Goal: Information Seeking & Learning: Learn about a topic

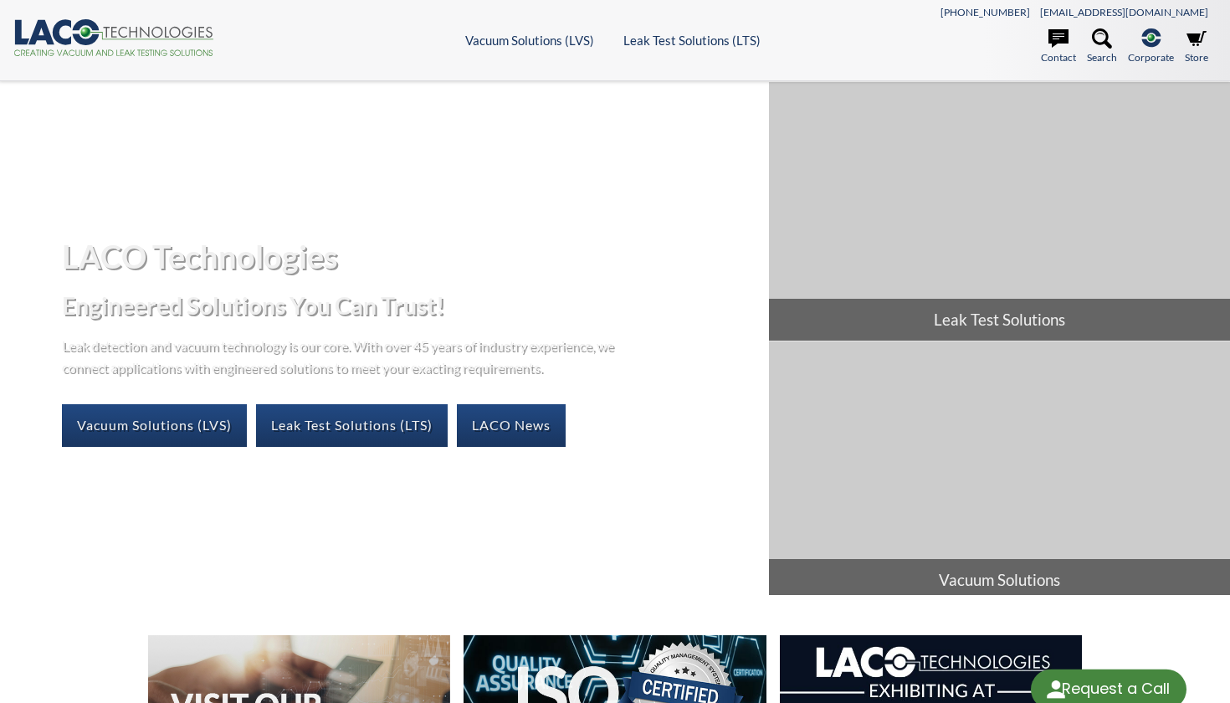
select select "Language Translate Widget"
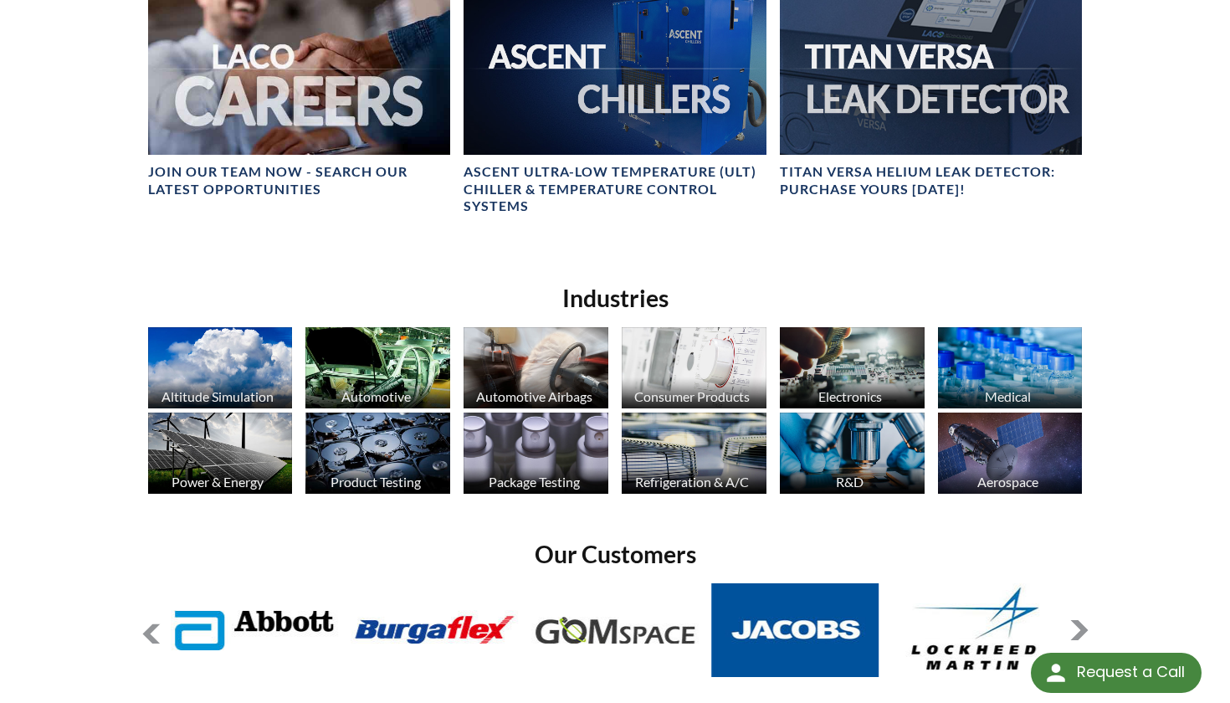
scroll to position [914, 0]
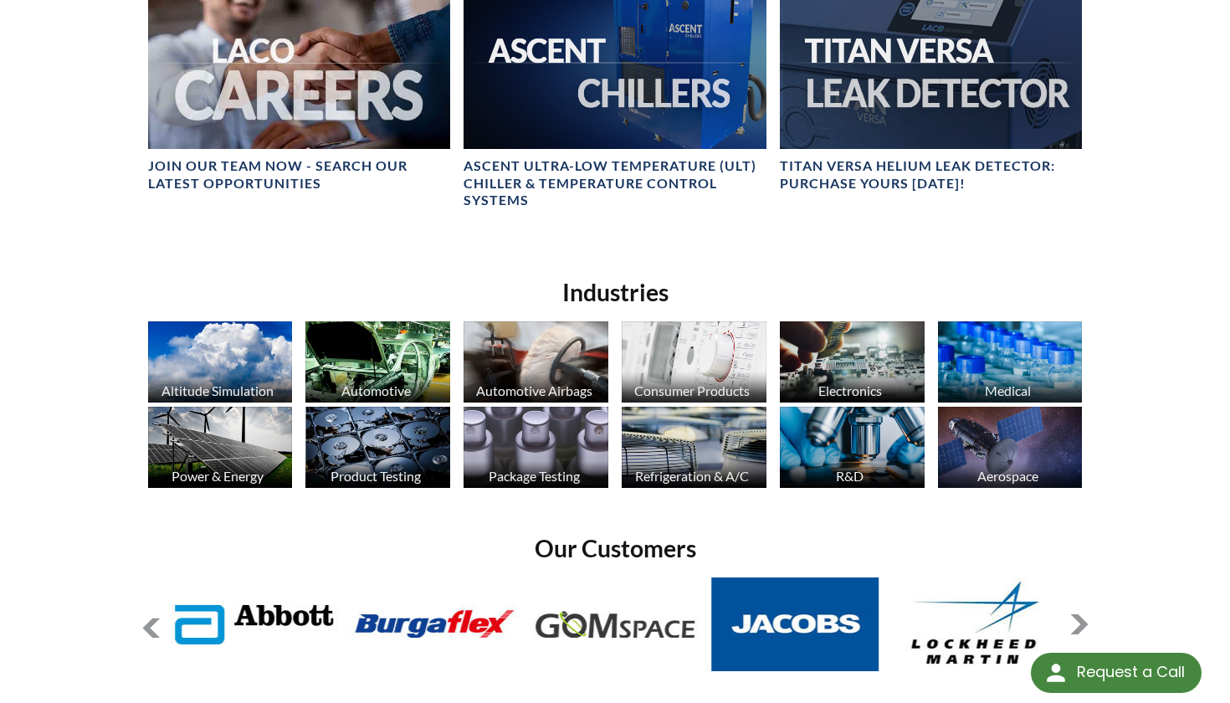
click at [996, 439] on img at bounding box center [1010, 447] width 145 height 81
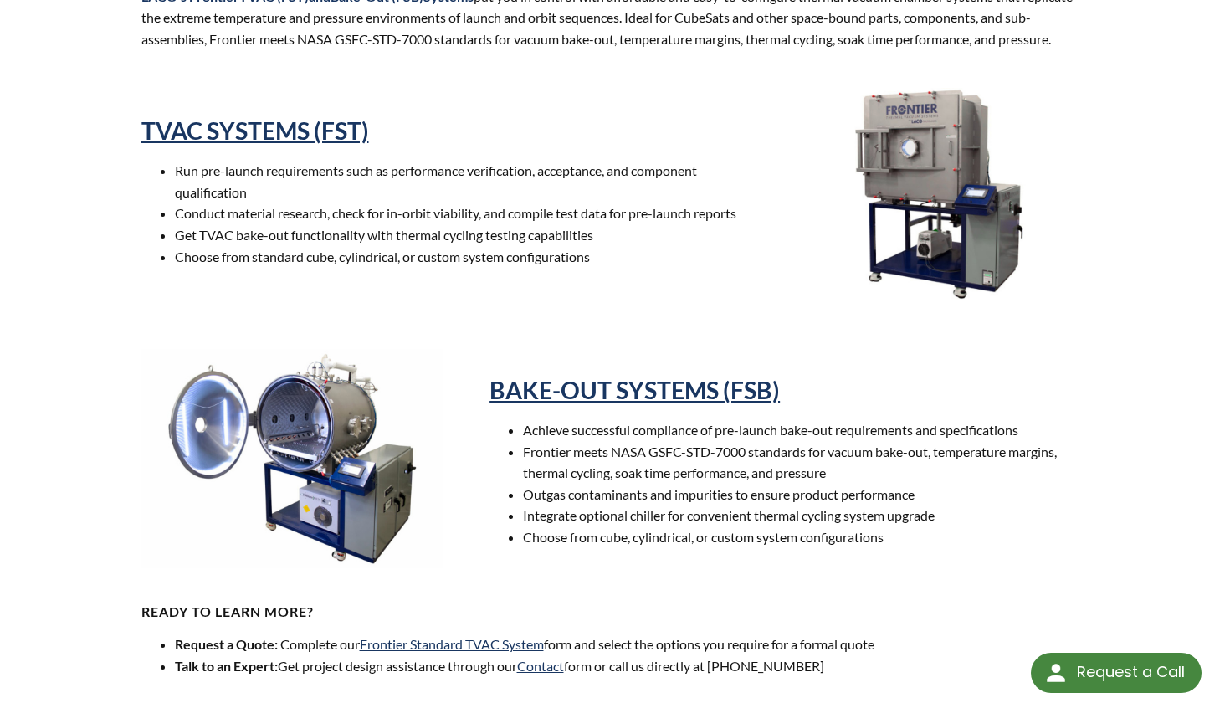
scroll to position [716, 0]
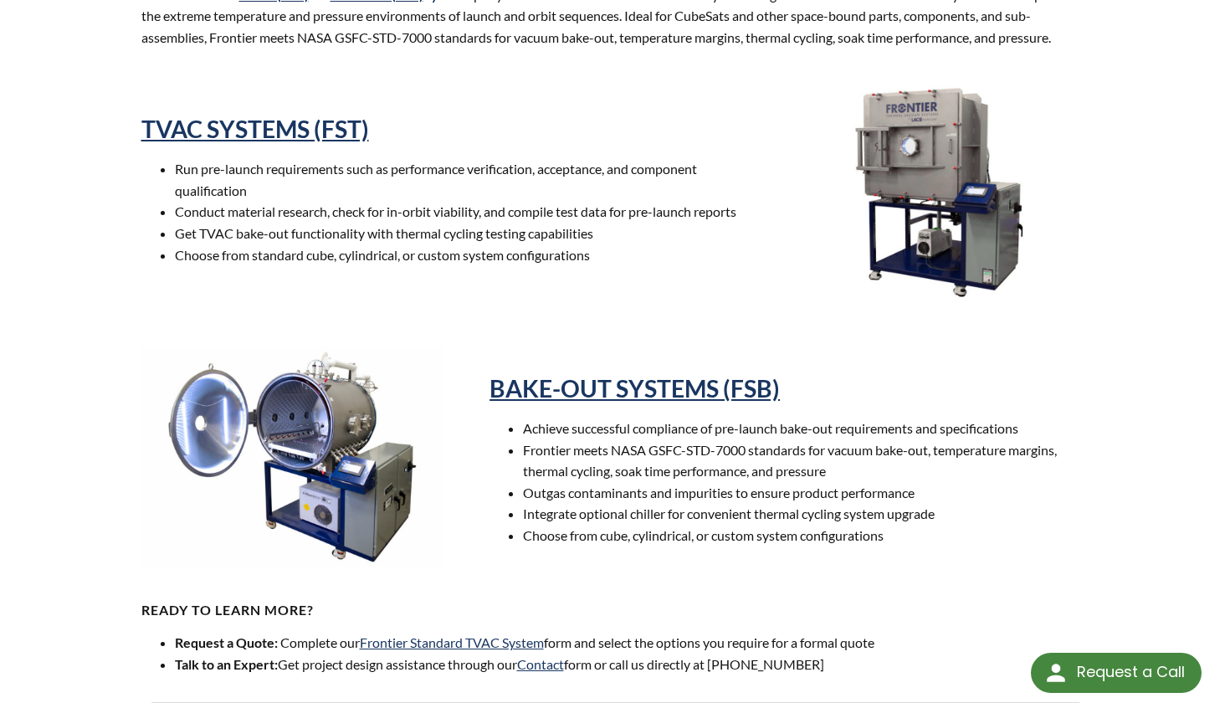
click at [929, 160] on img at bounding box center [938, 186] width 301 height 251
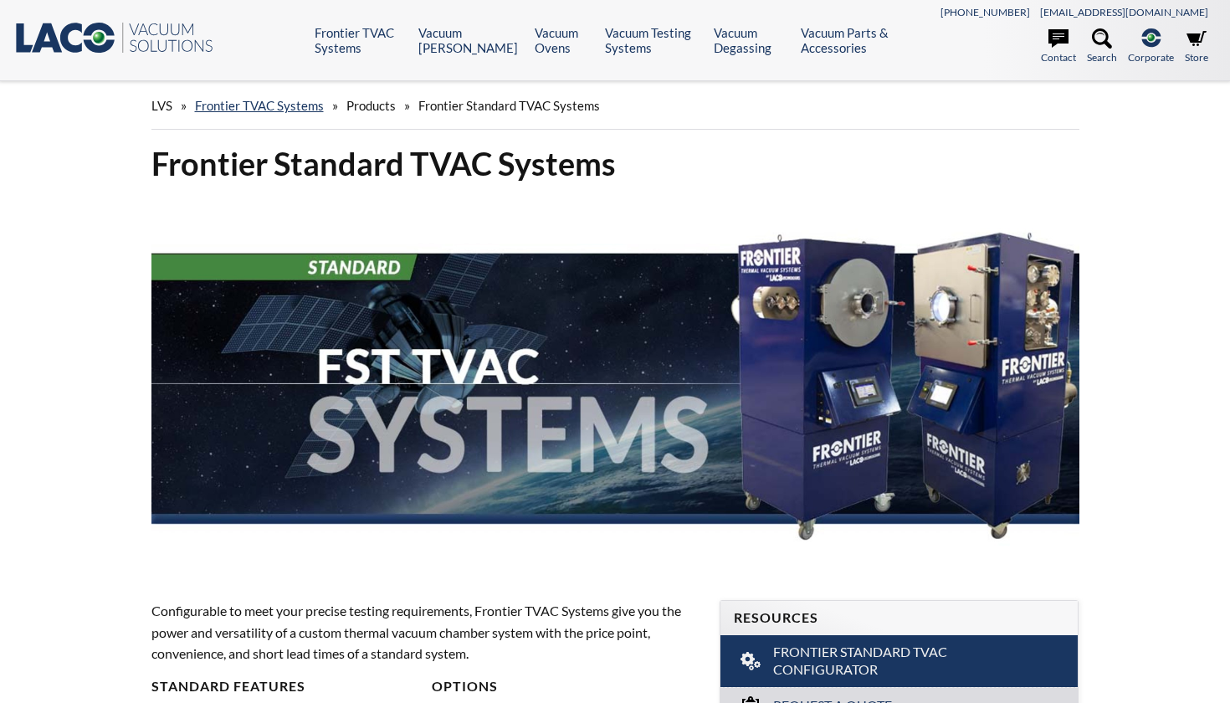
select select "Language Translate Widget"
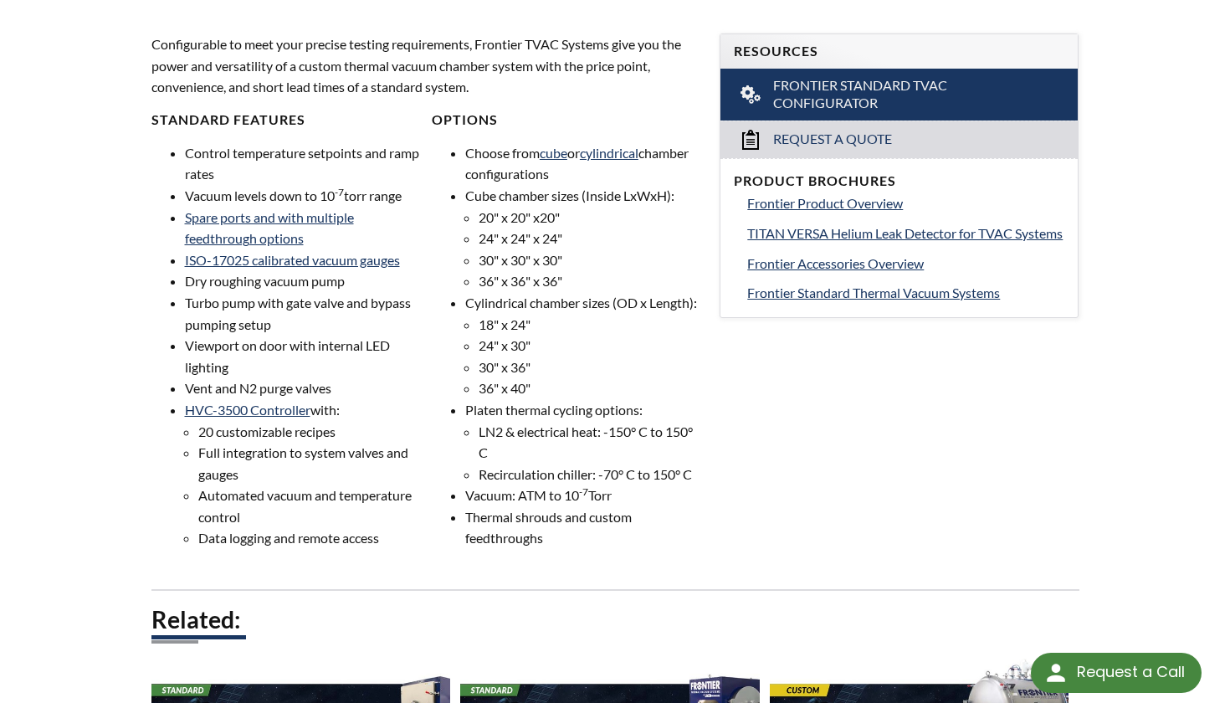
scroll to position [561, 0]
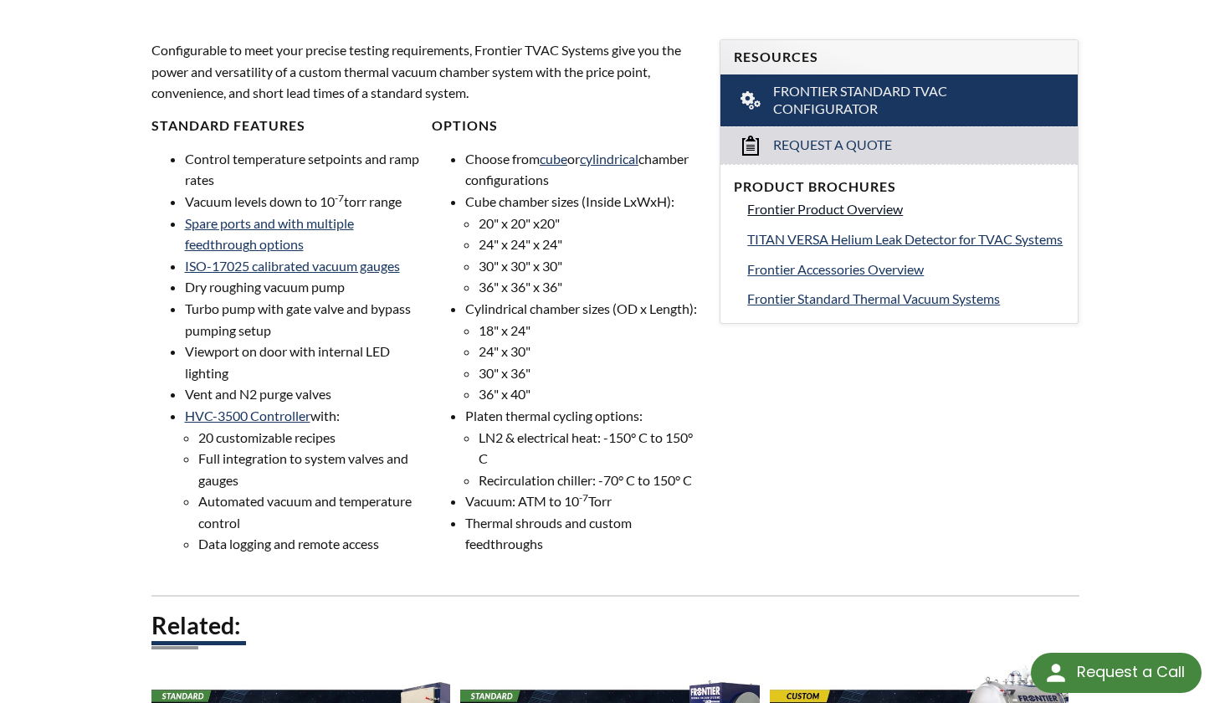
click at [836, 208] on span "Frontier Product Overview" at bounding box center [825, 209] width 156 height 16
